Goal: Task Accomplishment & Management: Complete application form

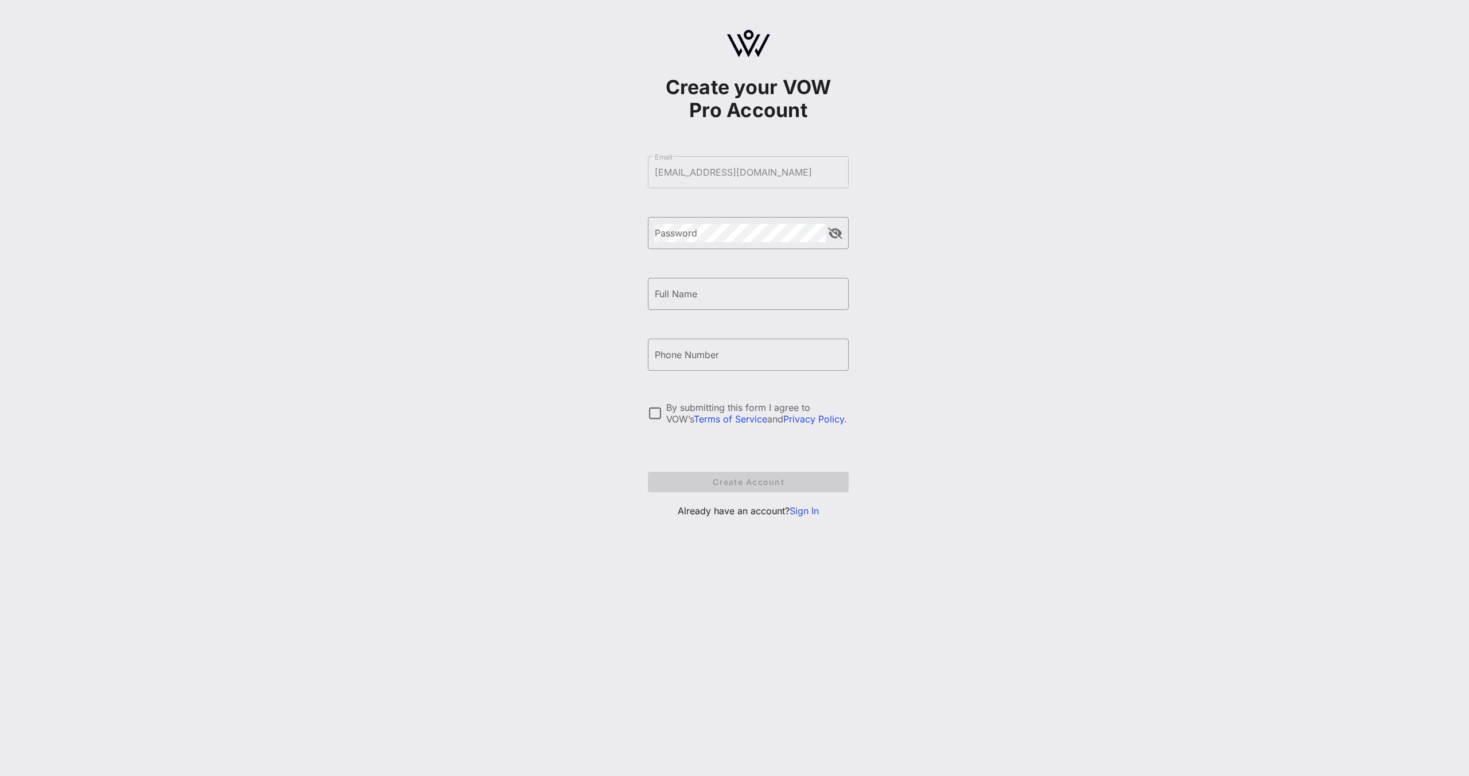
click at [725, 250] on div "​ Password" at bounding box center [748, 241] width 201 height 49
click at [833, 232] on button "append icon" at bounding box center [835, 233] width 14 height 11
click at [791, 287] on input "Full Name" at bounding box center [748, 294] width 187 height 18
type input "[PERSON_NAME]"
type input "[PHONE_NUMBER]"
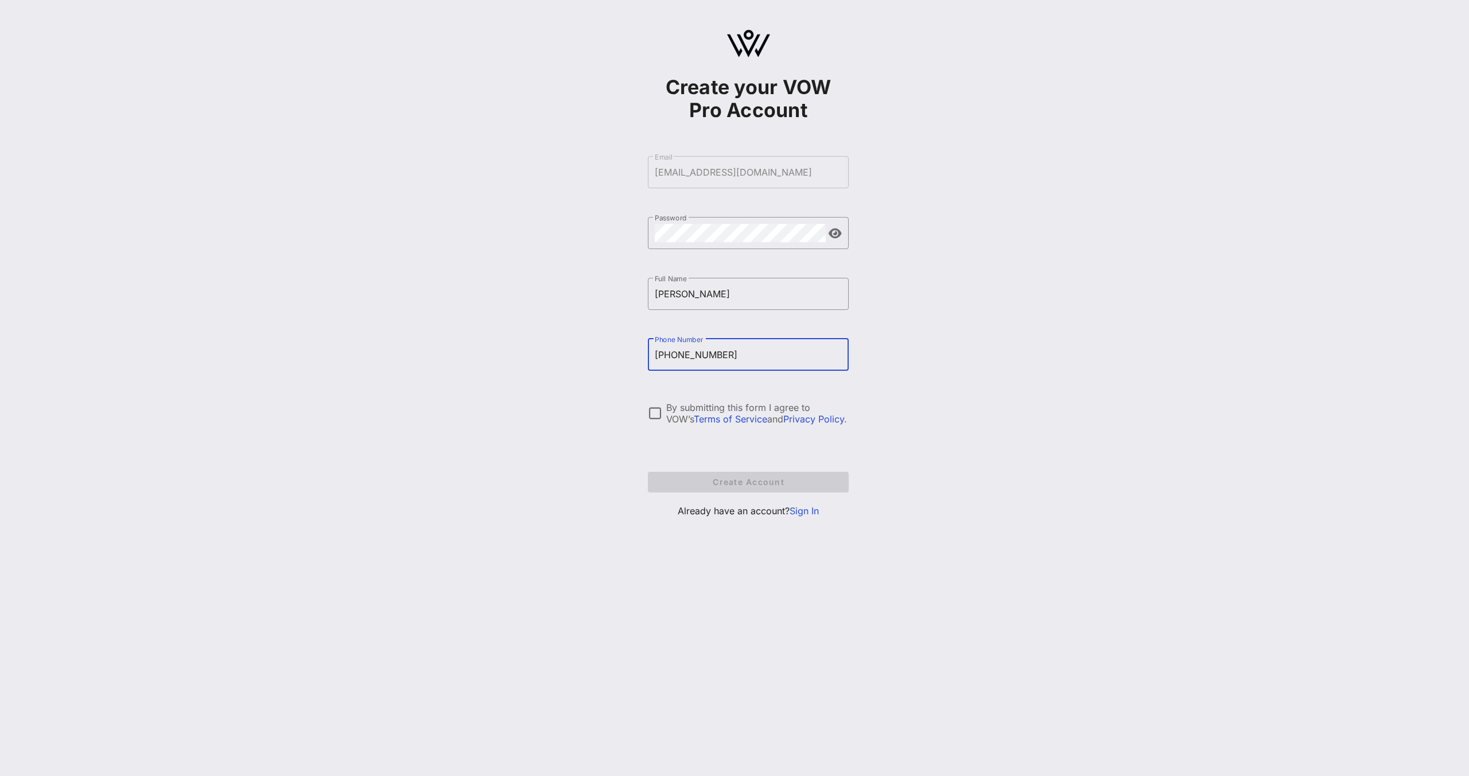
click at [665, 410] on div "By submitting this form I agree to VOW’s Terms of Service and Privacy Policy ." at bounding box center [748, 413] width 201 height 23
click at [741, 489] on button "Create Account" at bounding box center [748, 482] width 201 height 21
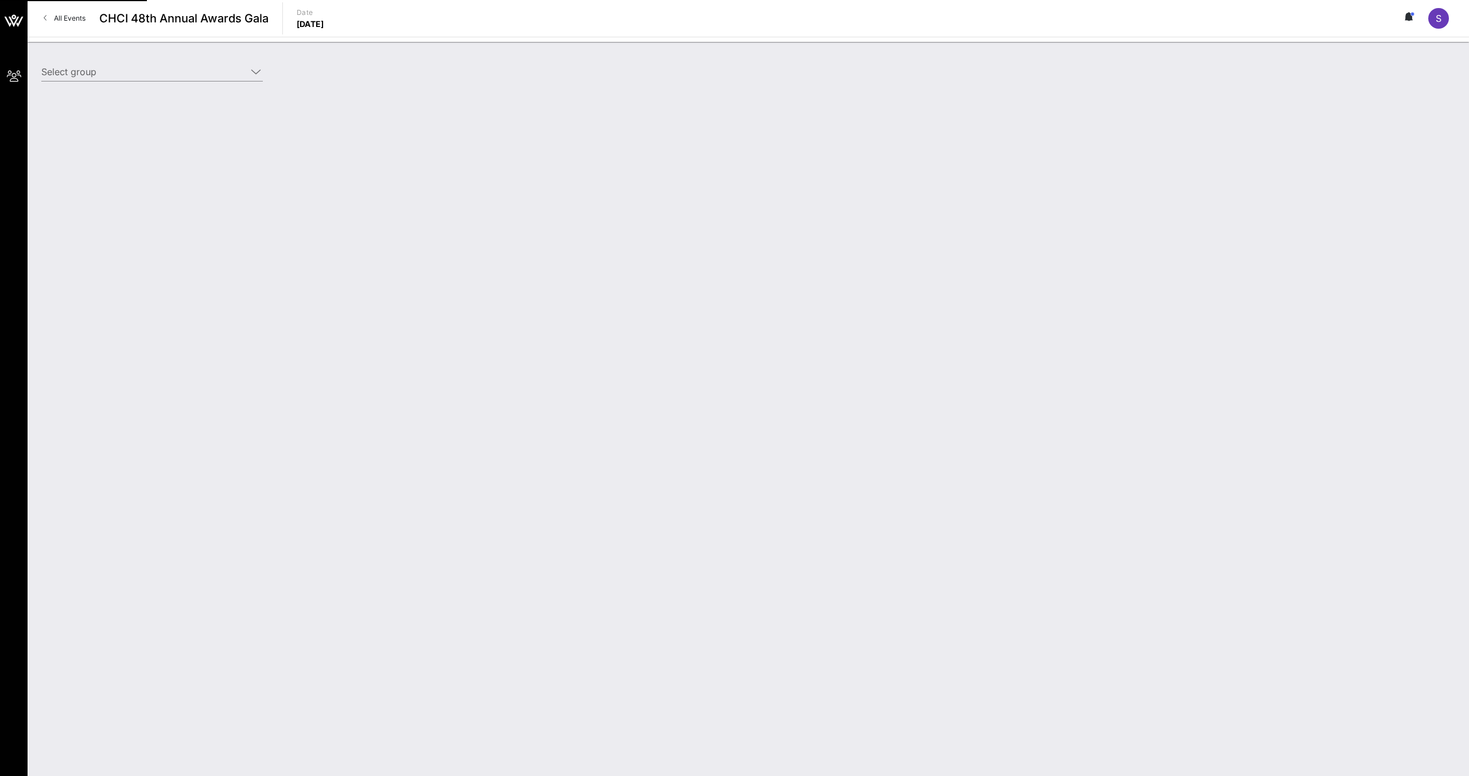
type input "ActBlue (ActBlue) [[PERSON_NAME], [EMAIL_ADDRESS][DOMAIN_NAME]]"
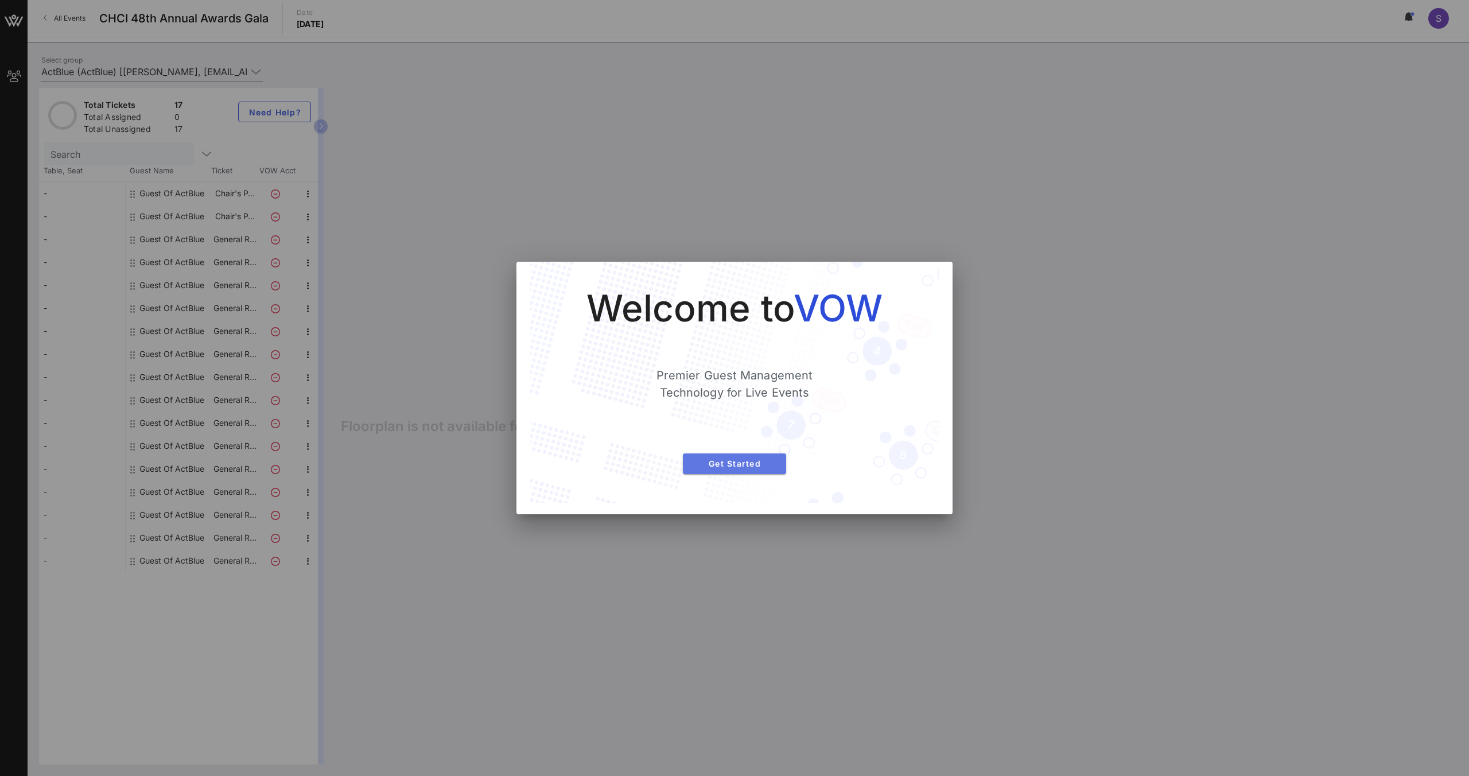
click at [726, 472] on button "Get Started" at bounding box center [734, 463] width 103 height 21
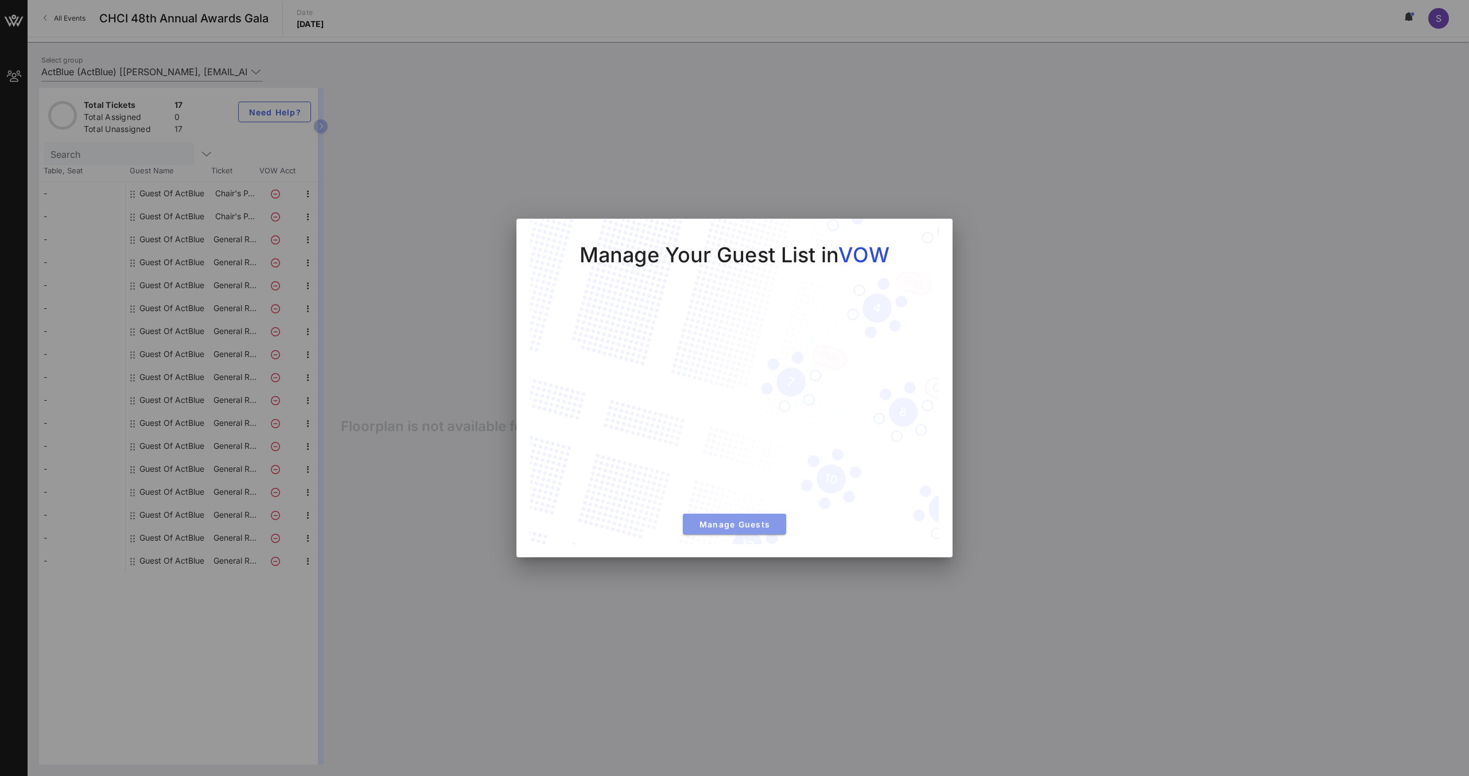
click at [749, 521] on span "Manage Guests" at bounding box center [734, 524] width 85 height 10
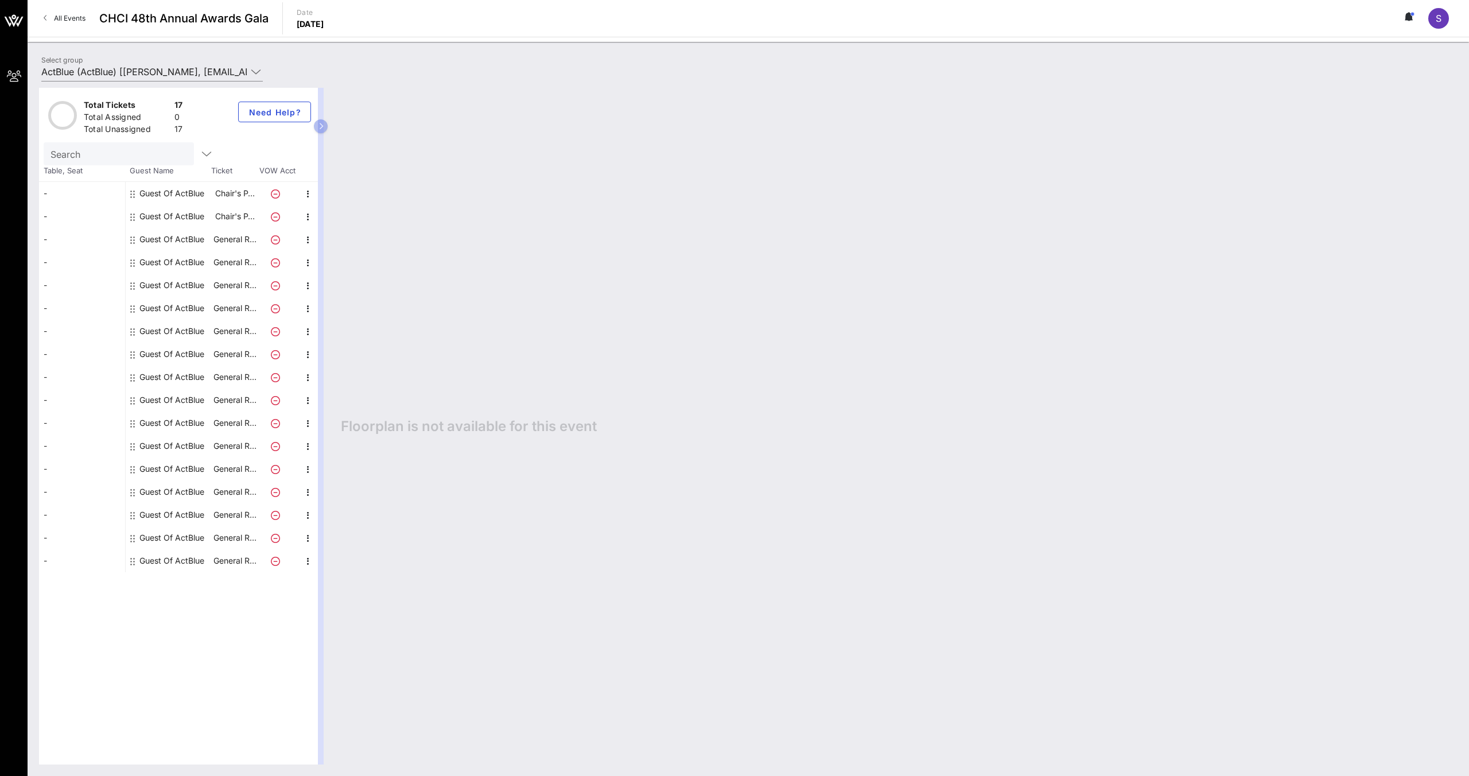
click at [165, 193] on div "Guest Of ActBlue" at bounding box center [171, 193] width 65 height 23
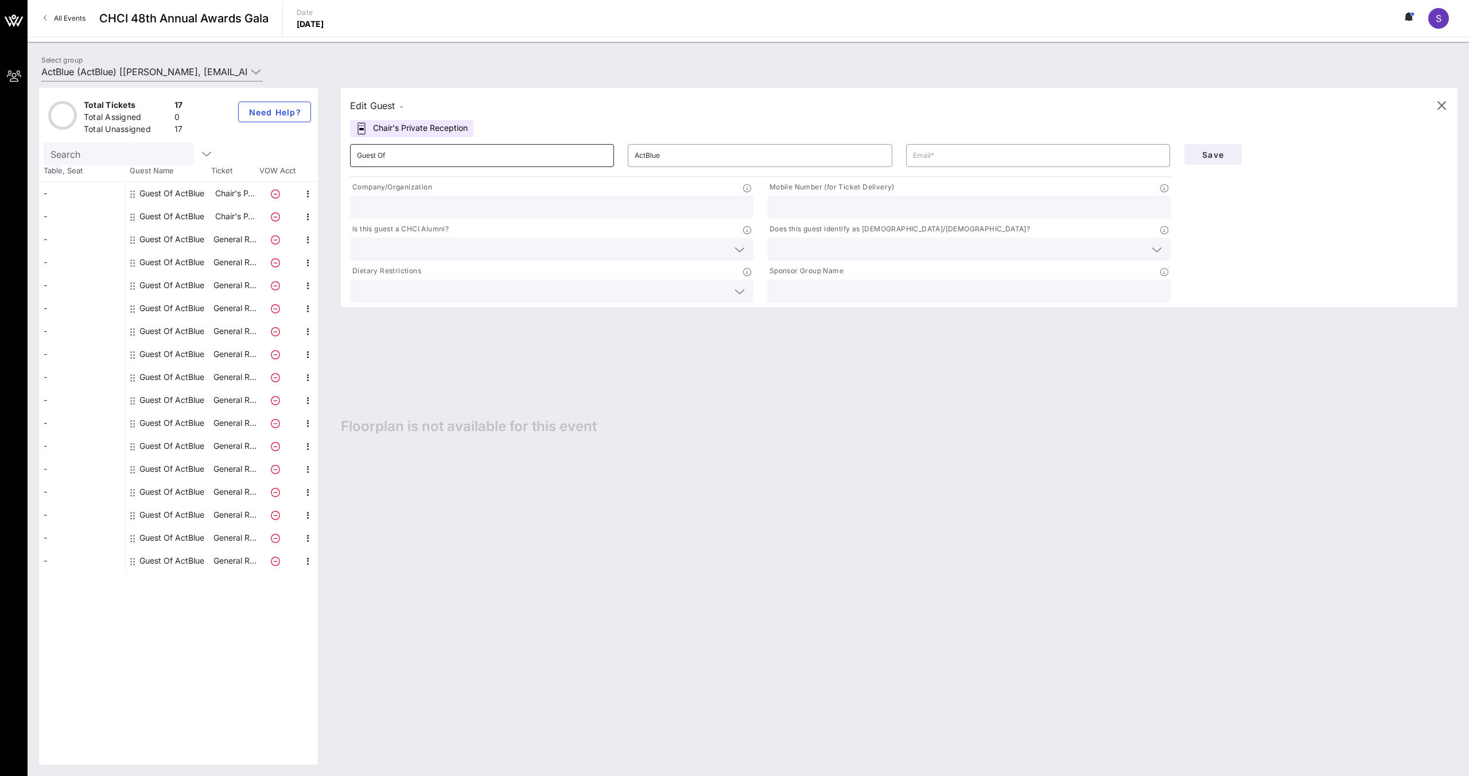
click at [412, 160] on input "Guest Of" at bounding box center [482, 155] width 250 height 18
click at [449, 196] on div at bounding box center [552, 207] width 390 height 23
click at [379, 164] on input "Guest Of" at bounding box center [482, 155] width 250 height 18
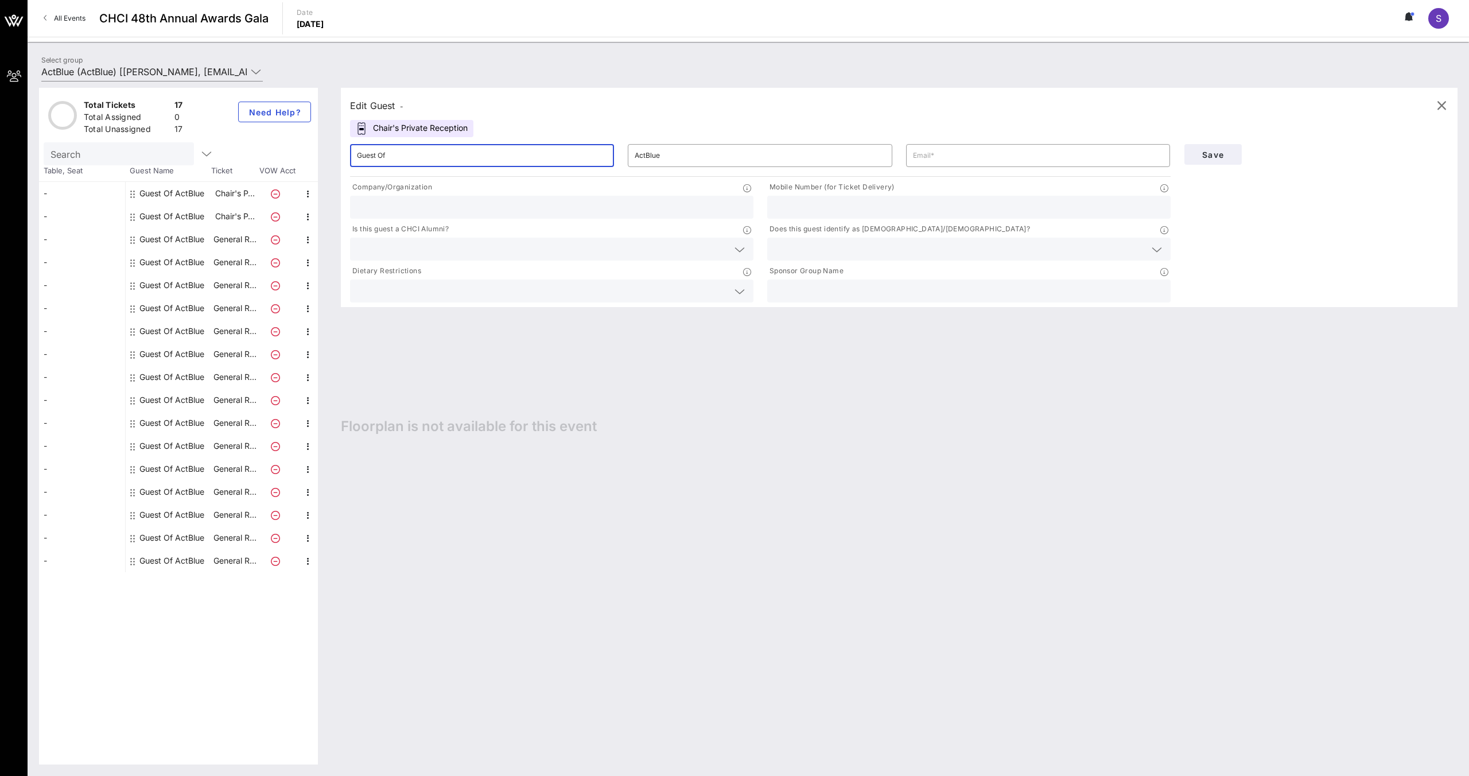
click at [379, 164] on input "Guest Of" at bounding box center [482, 155] width 250 height 18
click at [846, 197] on div at bounding box center [969, 207] width 390 height 23
click at [853, 243] on input "text" at bounding box center [959, 249] width 371 height 15
